Goal: Browse casually: Explore the website without a specific task or goal

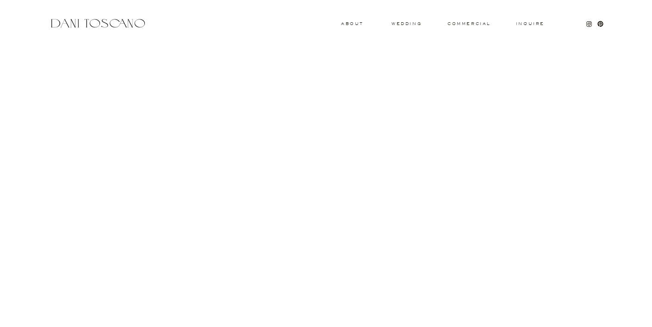
scroll to position [959, 0]
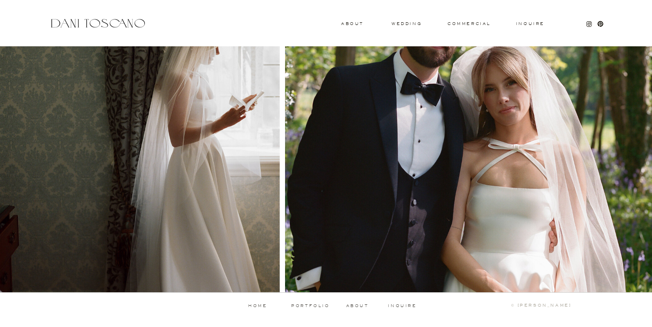
click at [410, 27] on div at bounding box center [470, 130] width 371 height 325
click at [410, 24] on h3 "wedding" at bounding box center [407, 23] width 30 height 3
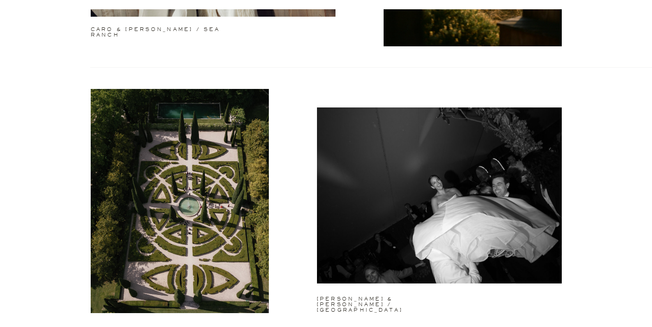
scroll to position [863, 0]
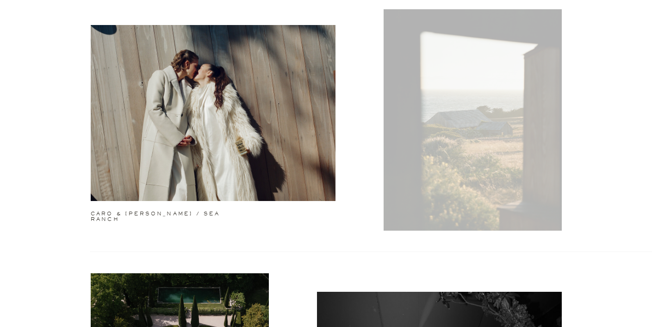
click at [450, 137] on div at bounding box center [473, 118] width 178 height 224
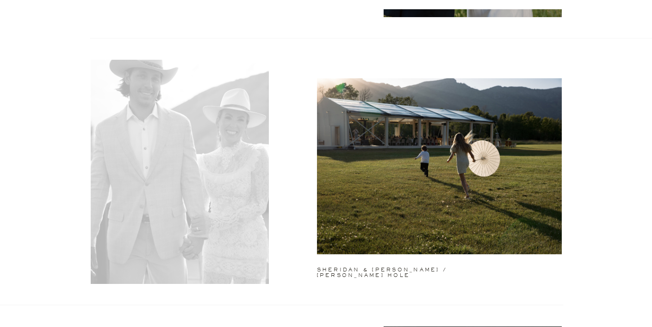
scroll to position [552, 0]
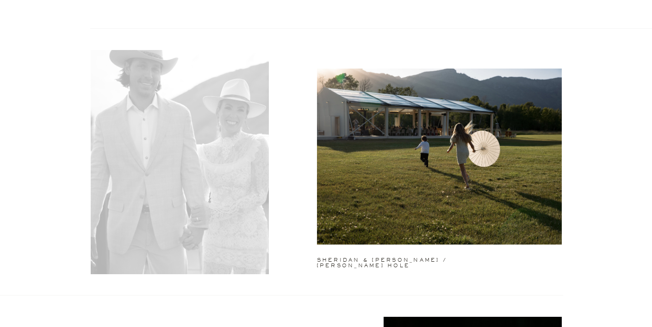
click at [194, 141] on div at bounding box center [180, 162] width 178 height 224
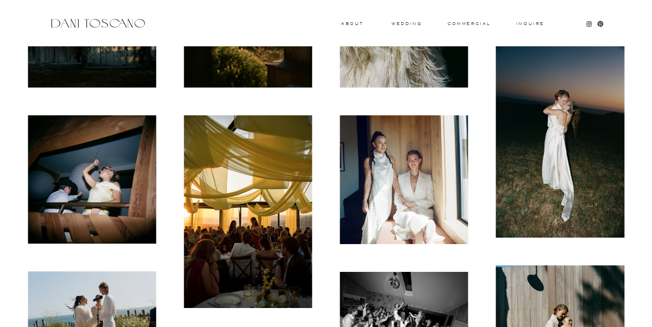
scroll to position [695, 0]
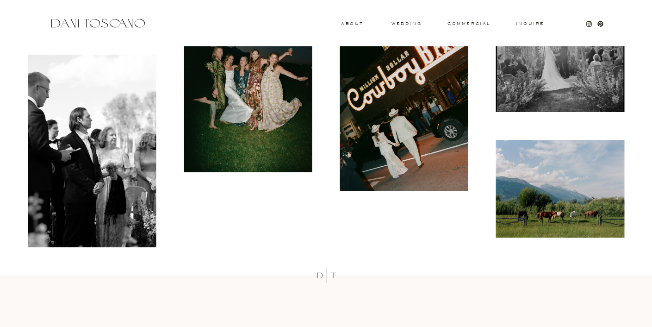
scroll to position [7426, 0]
